Goal: Transaction & Acquisition: Purchase product/service

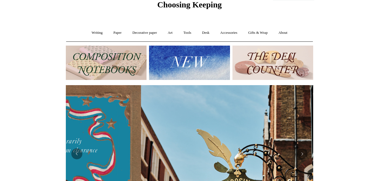
scroll to position [0, 247]
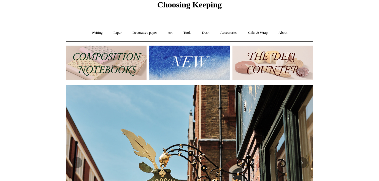
click at [264, 70] on img at bounding box center [272, 63] width 81 height 34
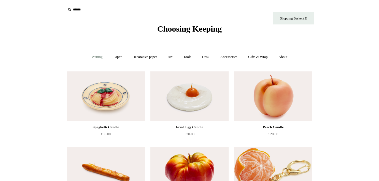
click at [96, 58] on link "Writing +" at bounding box center [97, 57] width 21 height 15
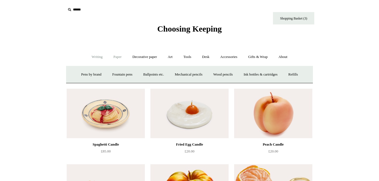
click at [118, 58] on link "Paper +" at bounding box center [117, 57] width 18 height 15
click at [113, 74] on link "Notebooks +" at bounding box center [112, 74] width 25 height 15
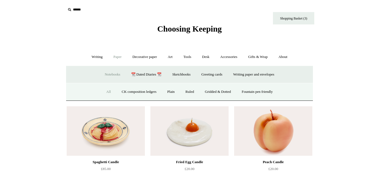
click at [104, 90] on link "All" at bounding box center [108, 92] width 15 height 15
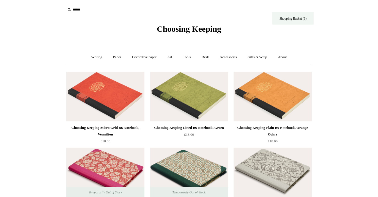
click at [286, 13] on link "Shopping Basket (3)" at bounding box center [293, 18] width 41 height 12
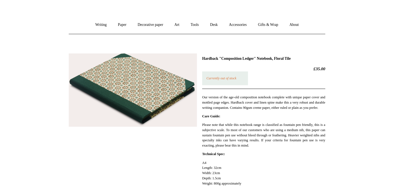
scroll to position [35, 0]
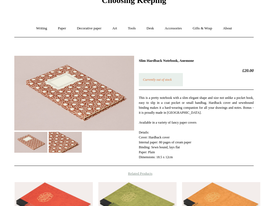
scroll to position [43, 0]
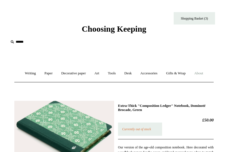
click at [201, 73] on link "About +" at bounding box center [198, 73] width 17 height 15
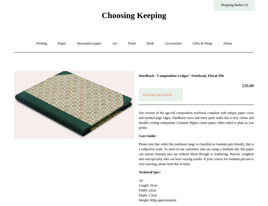
scroll to position [14, 0]
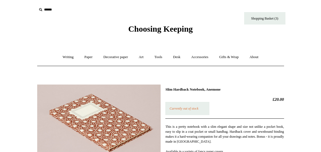
click at [182, 29] on span "Choosing Keeping" at bounding box center [160, 28] width 64 height 9
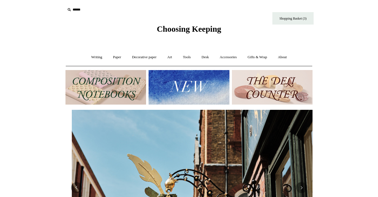
scroll to position [0, 247]
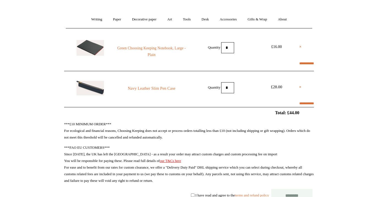
scroll to position [48, 0]
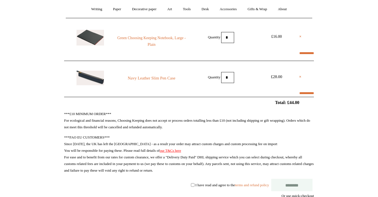
select select "**********"
type input "********"
select select "*******"
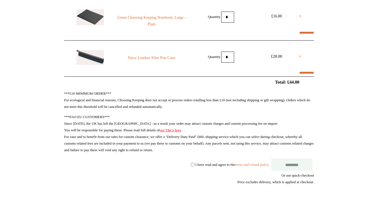
scroll to position [87, 0]
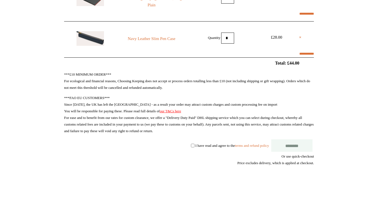
click at [211, 146] on label "I have read and agree to the terms and refund policy" at bounding box center [232, 145] width 74 height 4
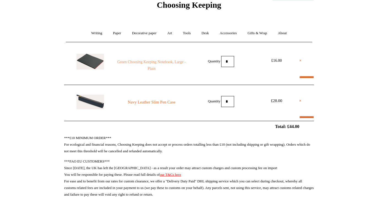
scroll to position [0, 0]
